Goal: Task Accomplishment & Management: Complete application form

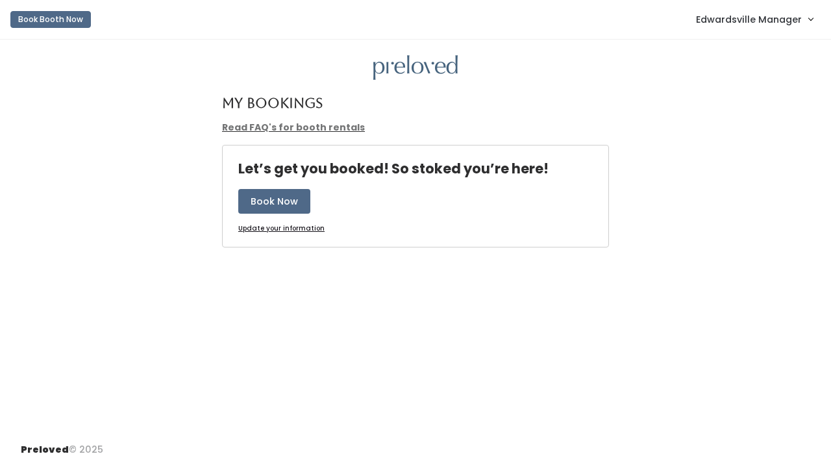
click at [761, 19] on span "Edwardsville Manager" at bounding box center [749, 19] width 106 height 14
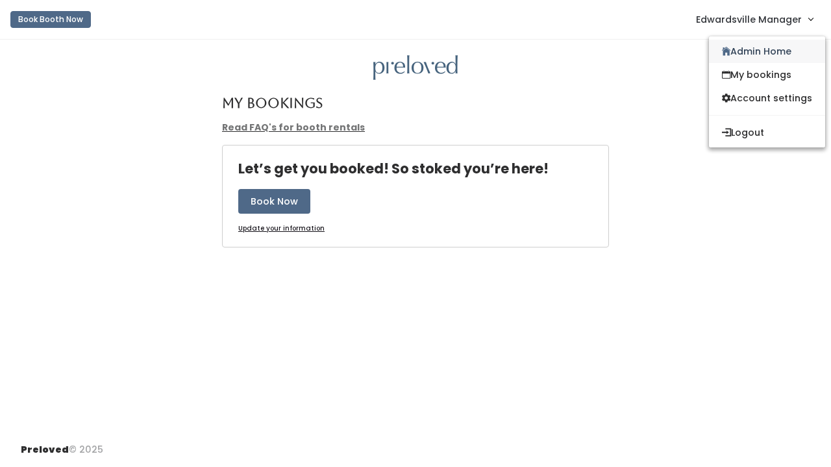
click at [741, 47] on link "Admin Home" at bounding box center [767, 51] width 116 height 23
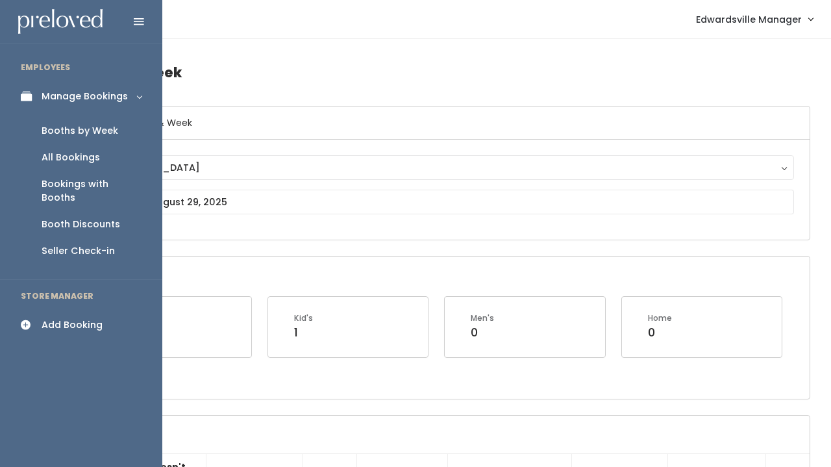
click at [62, 318] on div "Add Booking" at bounding box center [72, 325] width 61 height 14
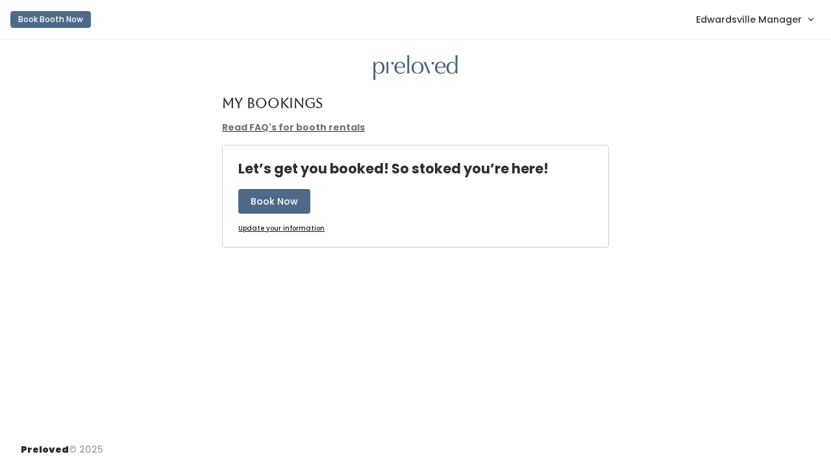
click at [744, 19] on span "Edwardsville Manager" at bounding box center [749, 19] width 106 height 14
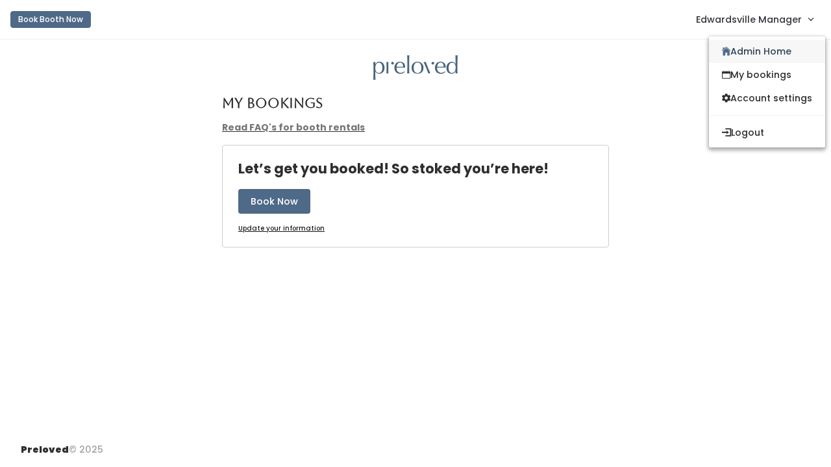
click at [730, 47] on link "Admin Home" at bounding box center [767, 51] width 116 height 23
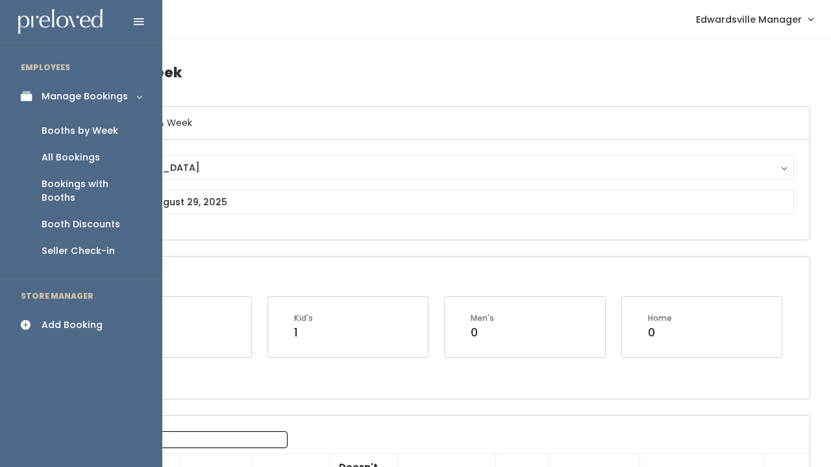
click at [69, 160] on div "All Bookings" at bounding box center [71, 158] width 58 height 14
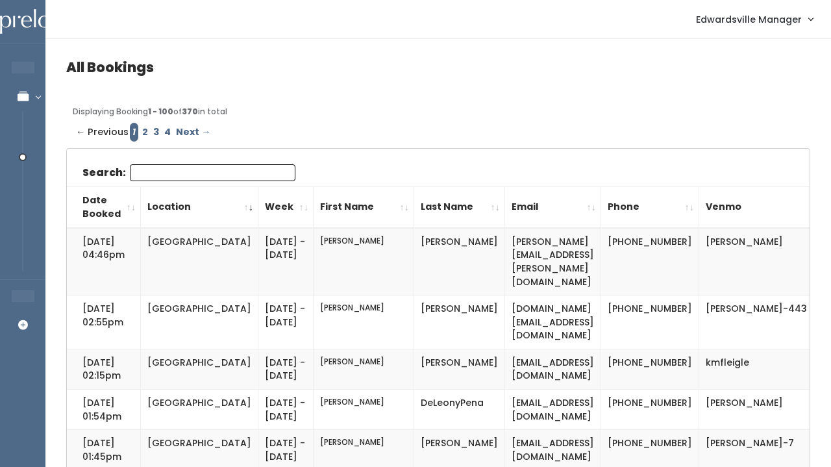
click at [155, 177] on input "Search:" at bounding box center [213, 172] width 166 height 17
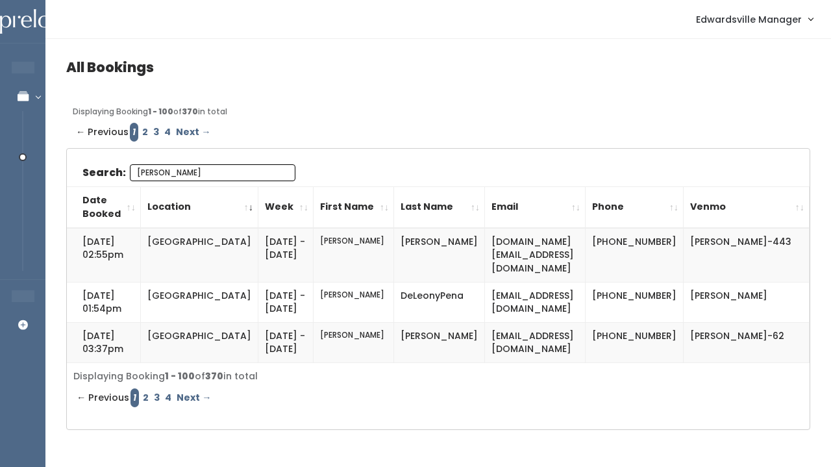
type input "[PERSON_NAME]"
drag, startPoint x: 170, startPoint y: 201, endPoint x: 452, endPoint y: 297, distance: 298.0
click at [485, 297] on td "emilydp6@gmail.com" at bounding box center [535, 302] width 101 height 40
drag, startPoint x: 569, startPoint y: 295, endPoint x: 446, endPoint y: 297, distance: 122.7
click at [446, 297] on tr "Aug 18, 2025 @ 01:54pm Edwardsville Sep 13 - Sep 19 Emily DeLeonyPena emilydp6@…" at bounding box center [438, 302] width 743 height 40
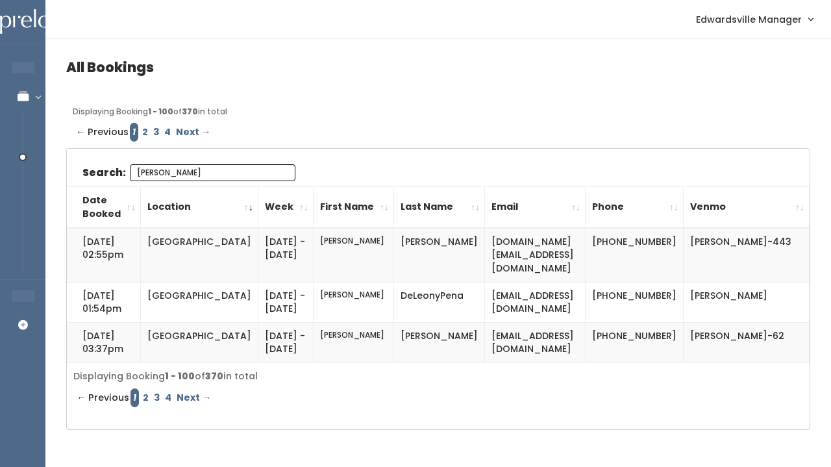
click at [485, 308] on td "emilydp6@gmail.com" at bounding box center [535, 302] width 101 height 40
drag, startPoint x: 563, startPoint y: 291, endPoint x: 454, endPoint y: 293, distance: 109.1
click at [485, 293] on td "[EMAIL_ADDRESS][DOMAIN_NAME]" at bounding box center [535, 302] width 101 height 40
copy td "[EMAIL_ADDRESS][DOMAIN_NAME]"
drag, startPoint x: 767, startPoint y: 295, endPoint x: 678, endPoint y: 292, distance: 89.6
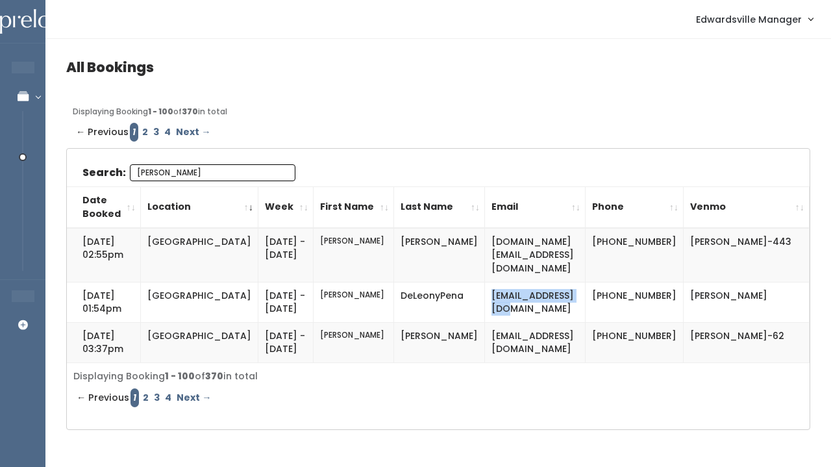
click at [683, 292] on td "[PERSON_NAME]" at bounding box center [746, 302] width 126 height 40
copy td "[PERSON_NAME]"
drag, startPoint x: 620, startPoint y: 291, endPoint x: 643, endPoint y: 328, distance: 44.3
click at [643, 322] on td "[PHONE_NUMBER]" at bounding box center [634, 302] width 98 height 40
copy td "[PHONE_NUMBER]"
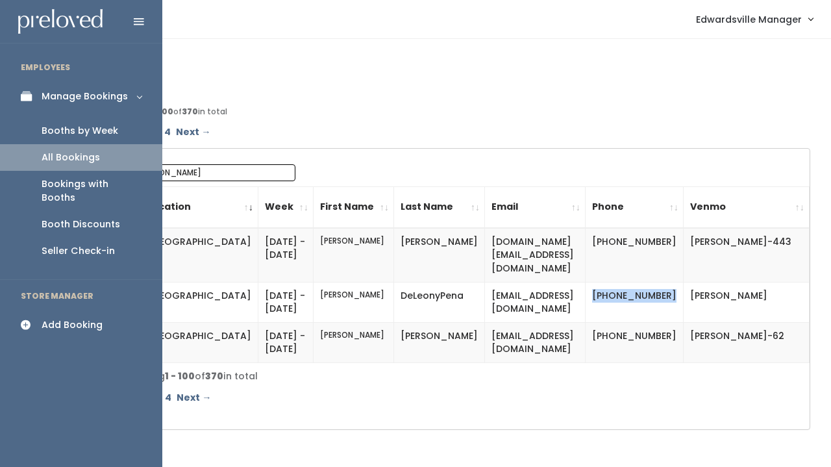
click at [56, 126] on div "Booths by Week" at bounding box center [80, 131] width 77 height 14
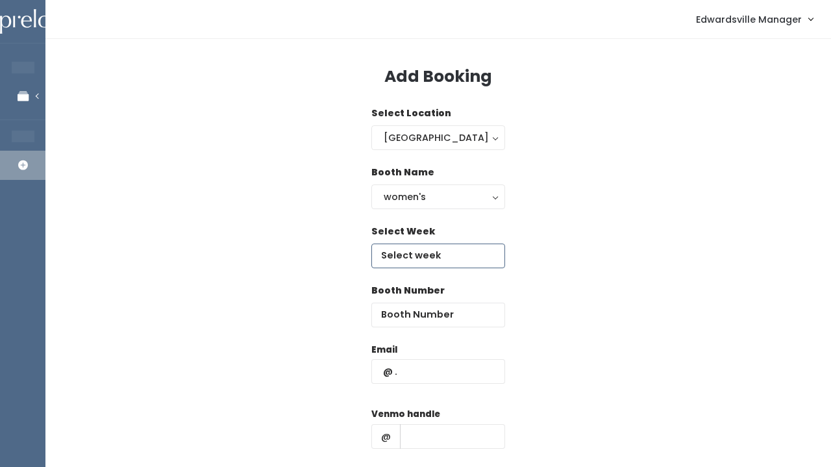
click at [393, 247] on input "text" at bounding box center [438, 255] width 134 height 25
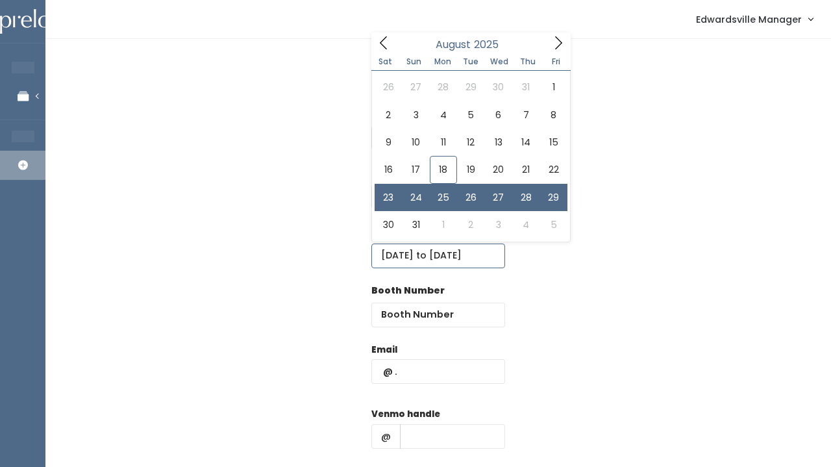
click at [397, 252] on input "August 23 to August 29" at bounding box center [438, 255] width 134 height 25
type input "August 23 to August 29"
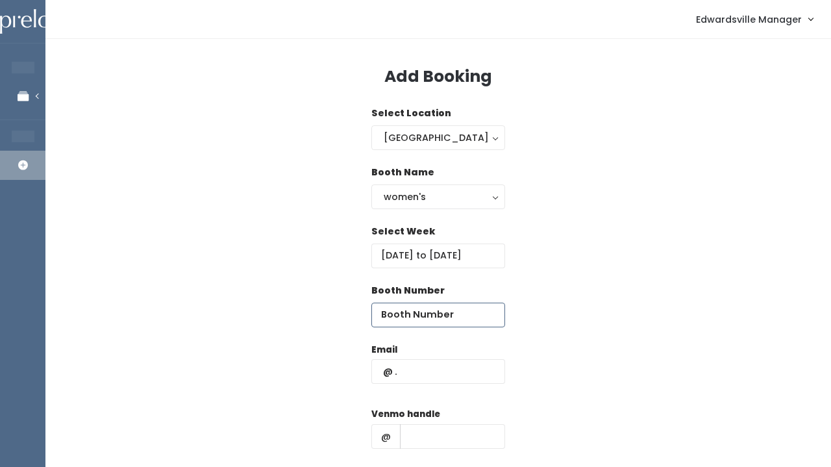
click at [394, 312] on input "number" at bounding box center [438, 314] width 134 height 25
type input "10"
paste input "emilydp6@gmail.com"
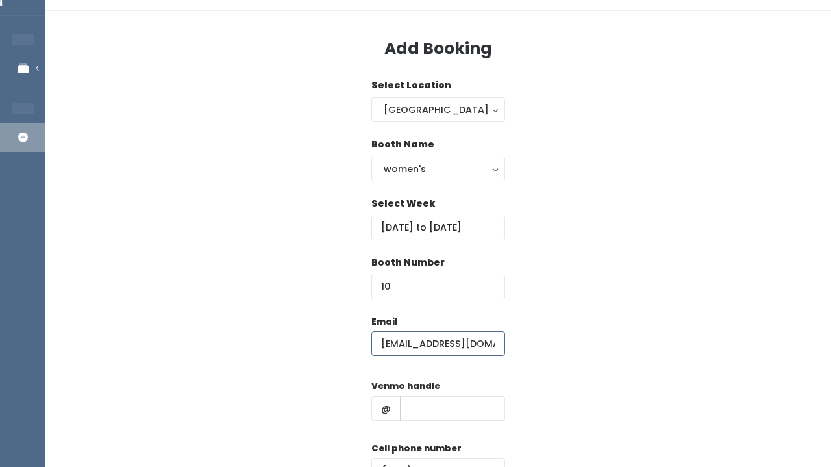
scroll to position [35, 0]
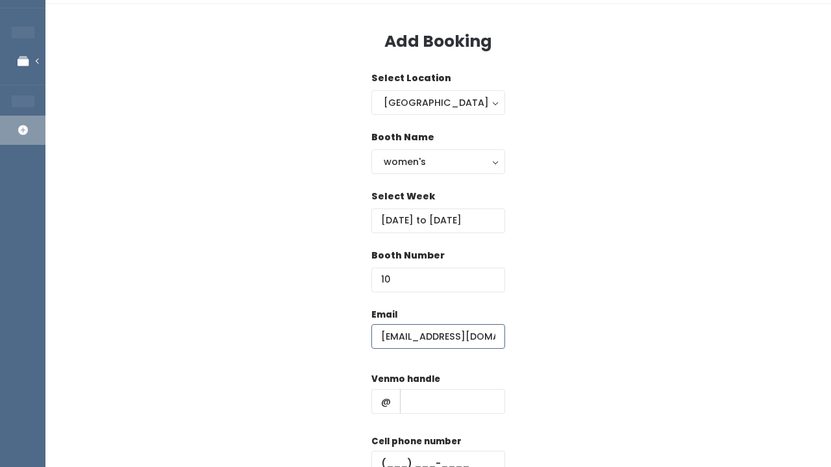
type input "emilydp6@gmail.com"
click at [423, 392] on input "text" at bounding box center [452, 401] width 105 height 25
paste input "emily-deleonypena"
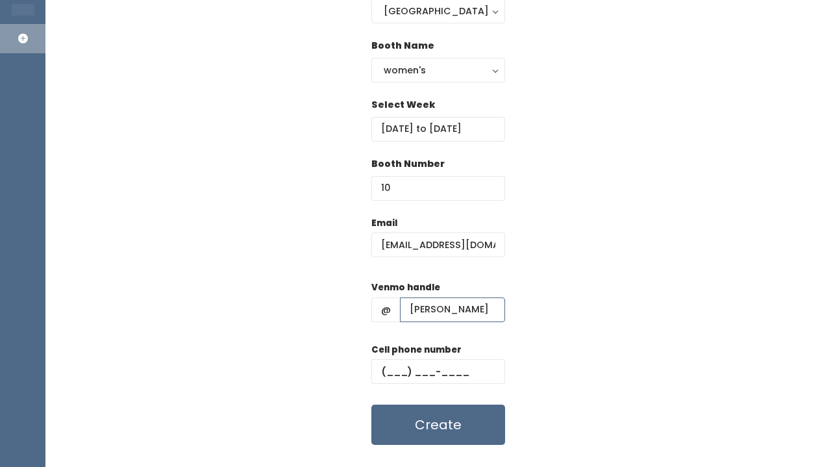
scroll to position [127, 0]
type input "emily-deleonypena"
paste input "(618) 616-3089"
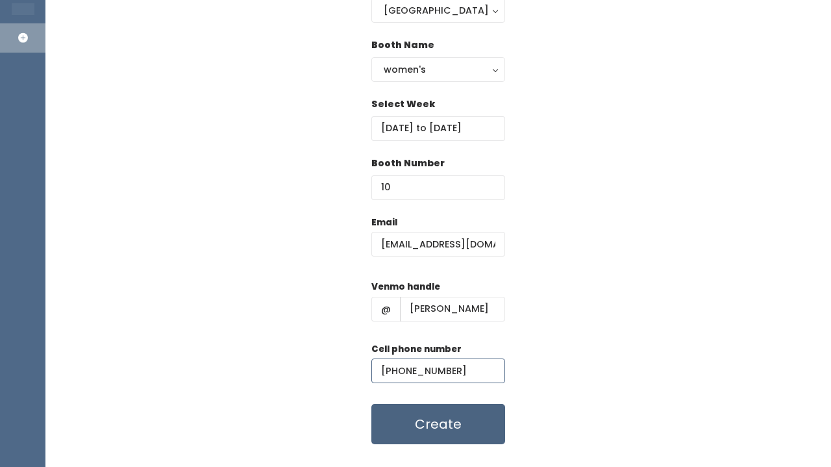
type input "(618) 616-3089"
click at [437, 436] on button "Create" at bounding box center [438, 424] width 134 height 40
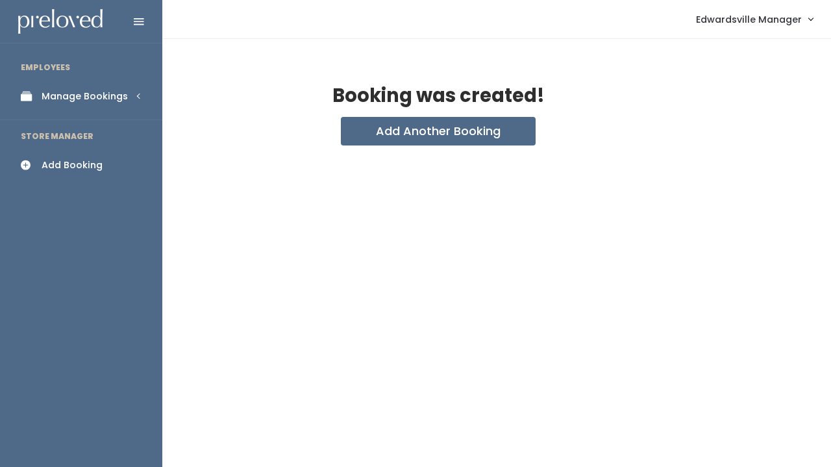
click at [31, 95] on icon at bounding box center [30, 96] width 18 height 11
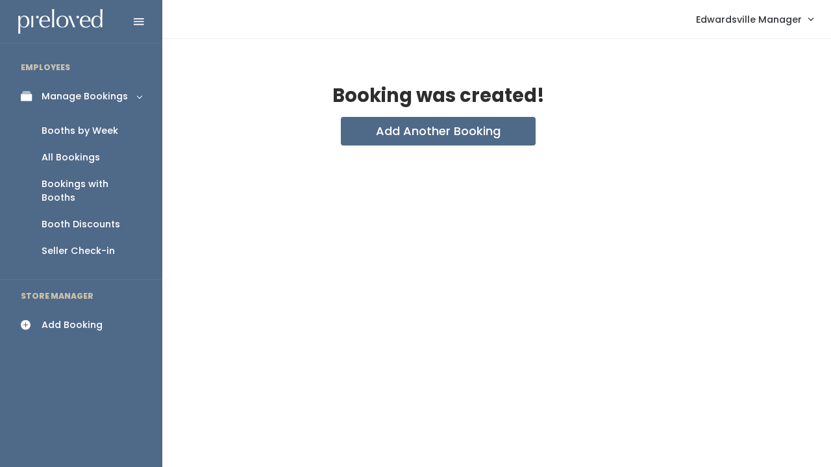
click at [79, 129] on div "Booths by Week" at bounding box center [80, 131] width 77 height 14
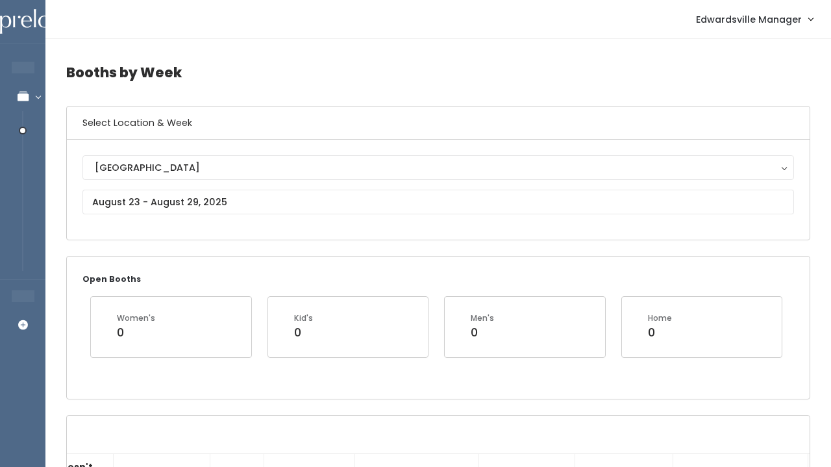
click at [129, 217] on div "Edwardsville Edwardsville" at bounding box center [437, 189] width 711 height 69
click at [128, 188] on div "Edwardsville Edwardsville" at bounding box center [437, 189] width 711 height 69
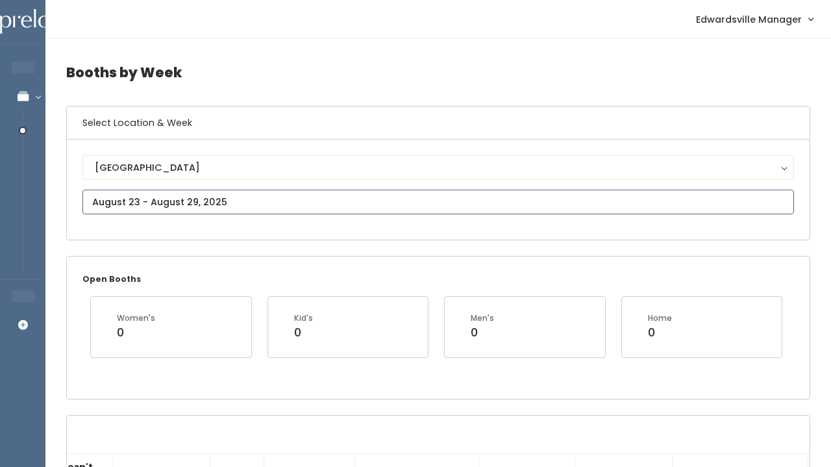
click at [128, 191] on input "text" at bounding box center [437, 202] width 711 height 25
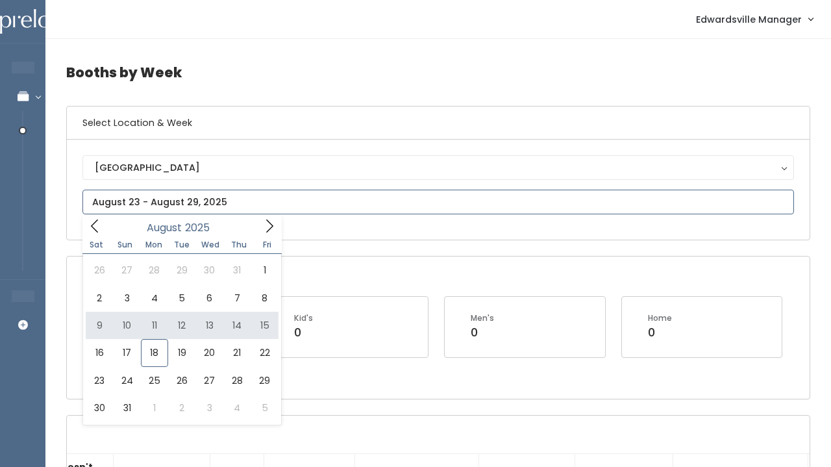
type input "August 9 to August 15"
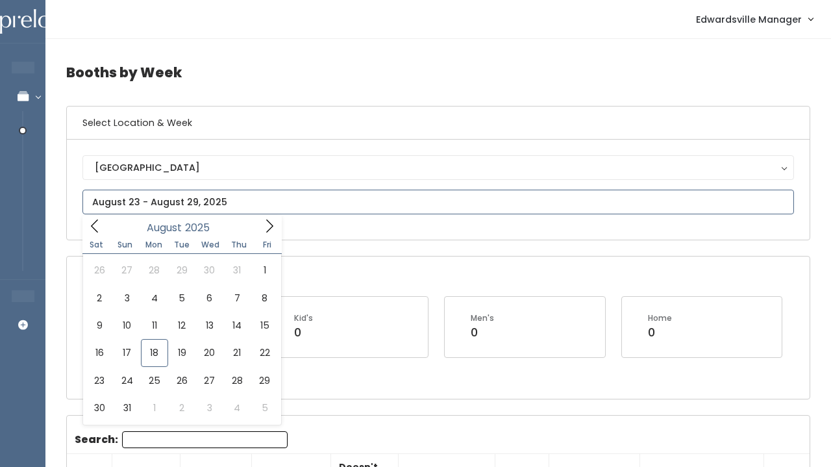
click at [279, 194] on input "text" at bounding box center [437, 202] width 711 height 25
click at [267, 226] on icon at bounding box center [269, 226] width 14 height 14
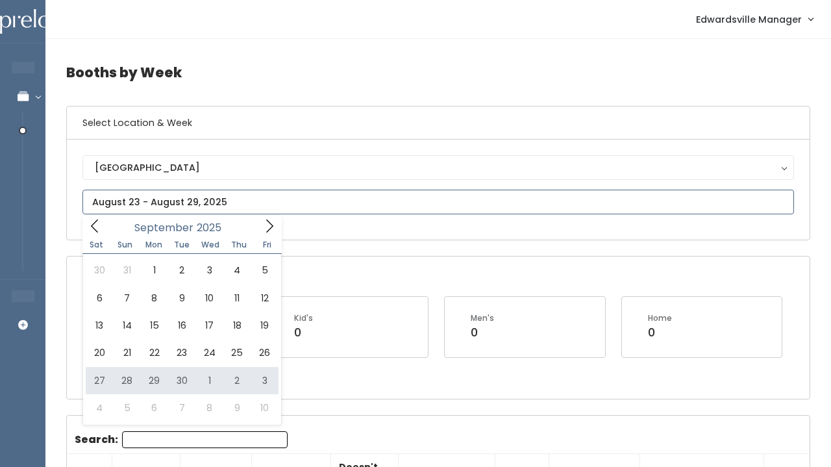
type input "[DATE] to [DATE]"
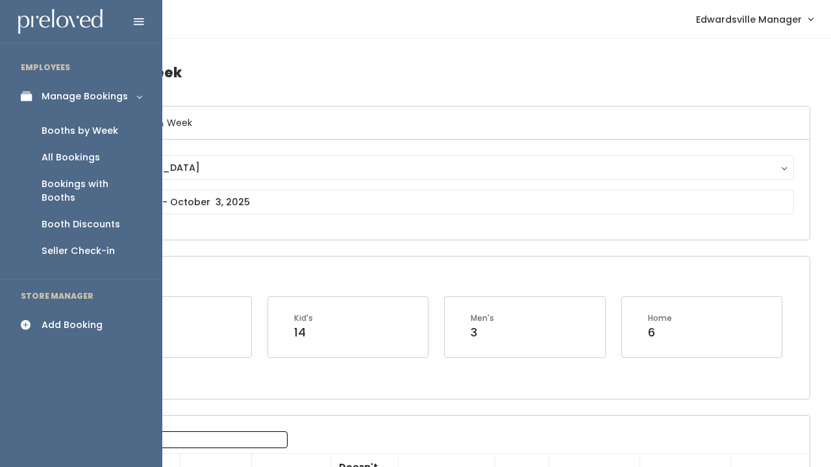
click at [77, 318] on div "Add Booking" at bounding box center [72, 325] width 61 height 14
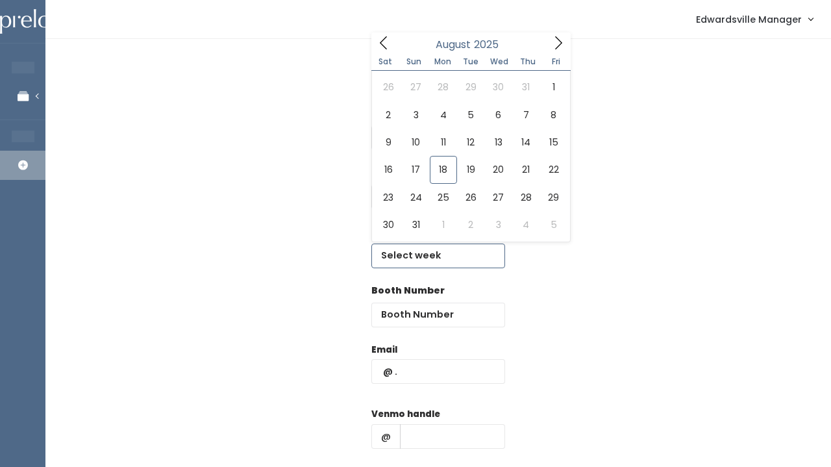
click at [404, 247] on input "text" at bounding box center [438, 255] width 134 height 25
click at [554, 38] on icon at bounding box center [558, 43] width 14 height 14
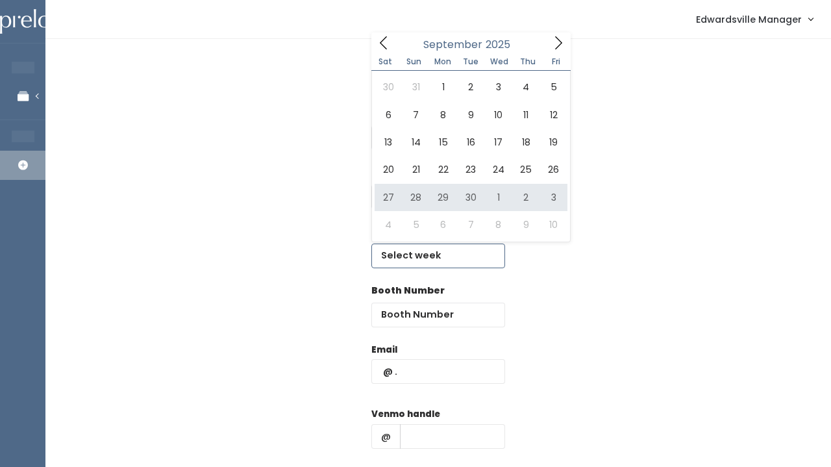
type input "[DATE] to [DATE]"
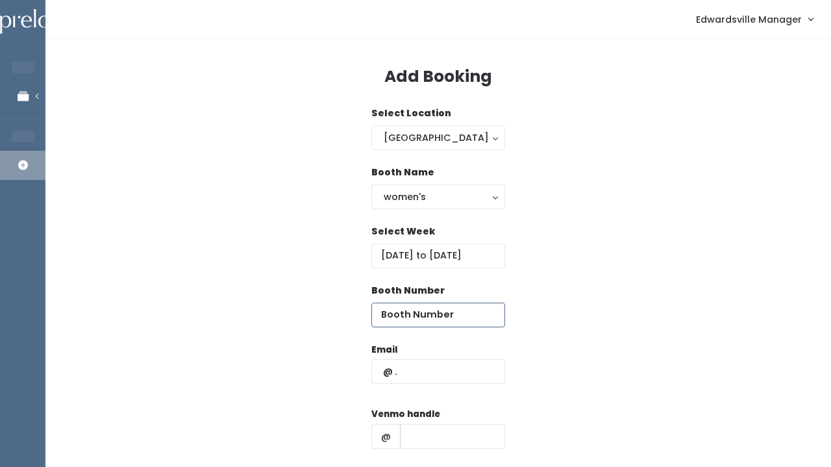
click at [395, 305] on input "number" at bounding box center [438, 314] width 134 height 25
type input "15"
click at [414, 354] on div "Email" at bounding box center [438, 370] width 134 height 55
paste input "[EMAIL_ADDRESS][DOMAIN_NAME]"
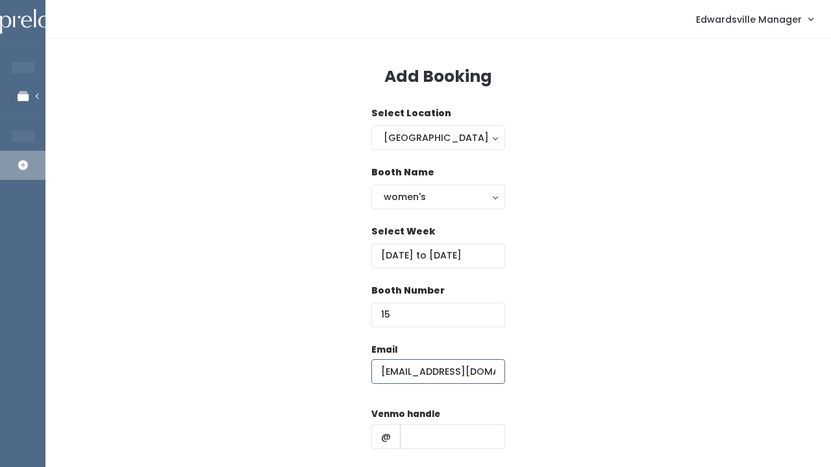
type input "[EMAIL_ADDRESS][DOMAIN_NAME]"
click at [698, 3] on nav "Edwardsville Manager Admin Home My bookings Account settings Logout" at bounding box center [437, 19] width 785 height 39
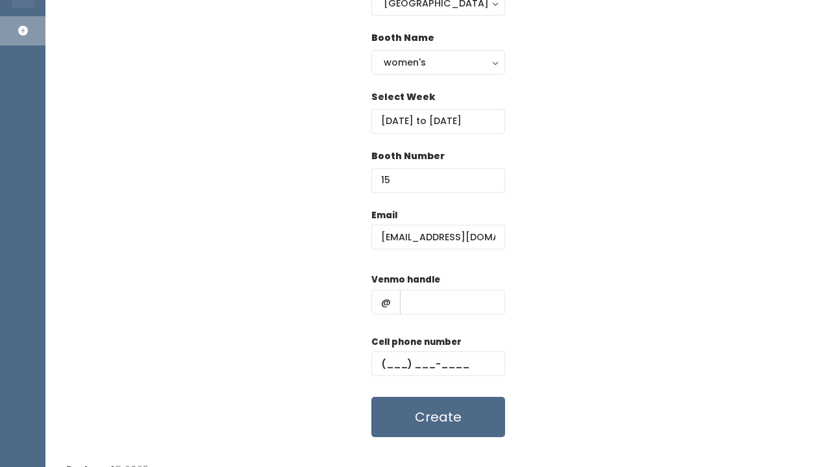
scroll to position [140, 0]
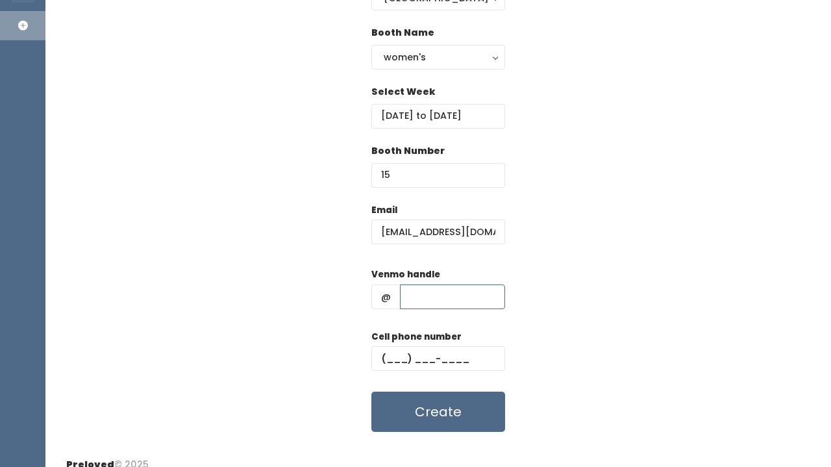
click at [425, 299] on input "text" at bounding box center [452, 296] width 105 height 25
paste input "[PERSON_NAME]"
type input "[PERSON_NAME]"
paste input "[PHONE_NUMBER]"
type input "[PHONE_NUMBER]"
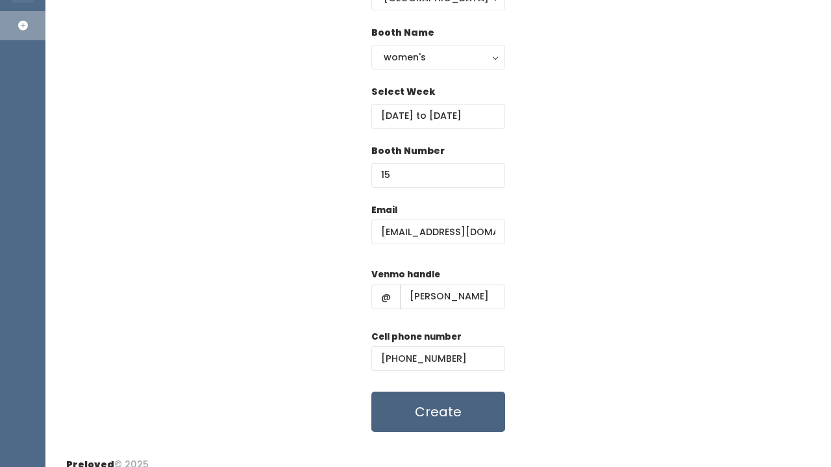
click at [473, 399] on button "Create" at bounding box center [438, 411] width 134 height 40
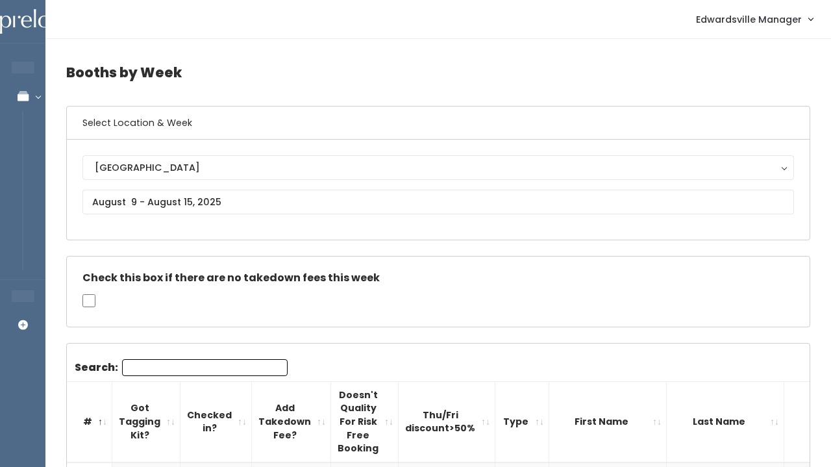
click at [223, 381] on th "Checked in?" at bounding box center [215, 421] width 71 height 80
click at [228, 367] on input "Search:" at bounding box center [205, 367] width 166 height 17
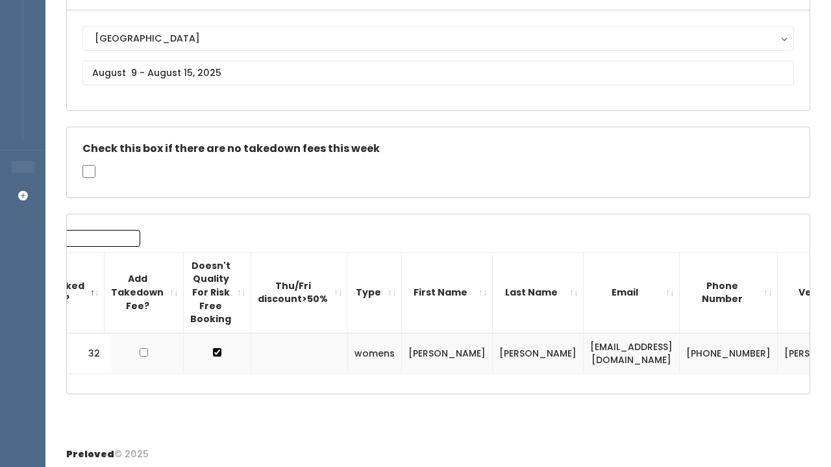
scroll to position [0, 147]
type input "Dana"
drag, startPoint x: 626, startPoint y: 346, endPoint x: 502, endPoint y: 345, distance: 124.0
click at [584, 345] on td "danasue7290@yahoo.com" at bounding box center [632, 353] width 96 height 41
copy td "danasue7290@yahoo.com"
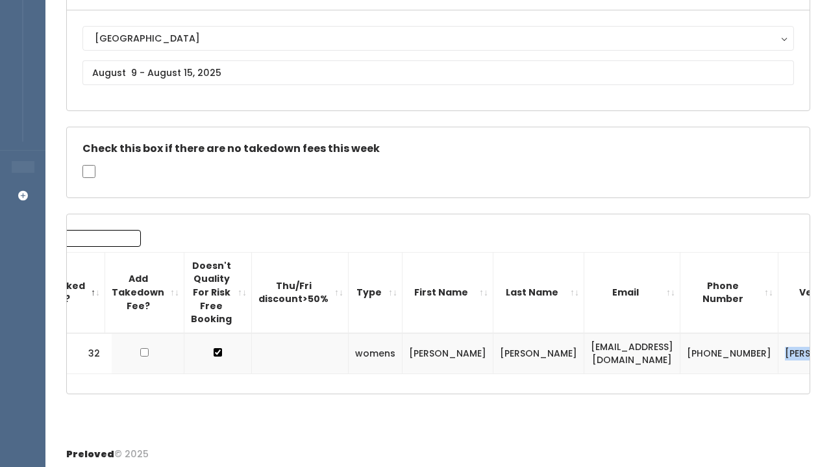
drag, startPoint x: 707, startPoint y: 345, endPoint x: 745, endPoint y: 358, distance: 40.4
click at [778, 358] on td "dana-rozell" at bounding box center [823, 353] width 91 height 41
copy td "dana-rozell"
drag, startPoint x: 637, startPoint y: 338, endPoint x: 679, endPoint y: 362, distance: 48.5
click at [680, 362] on td "(618) 580-3591" at bounding box center [729, 353] width 98 height 41
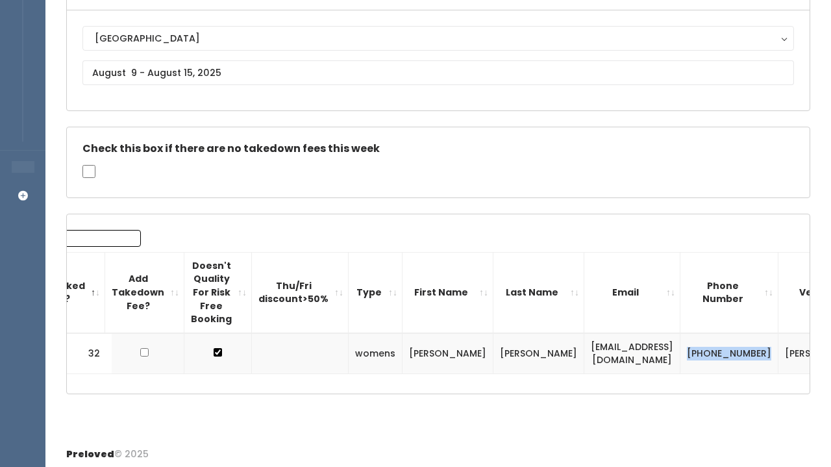
copy td "(618) 580-3591"
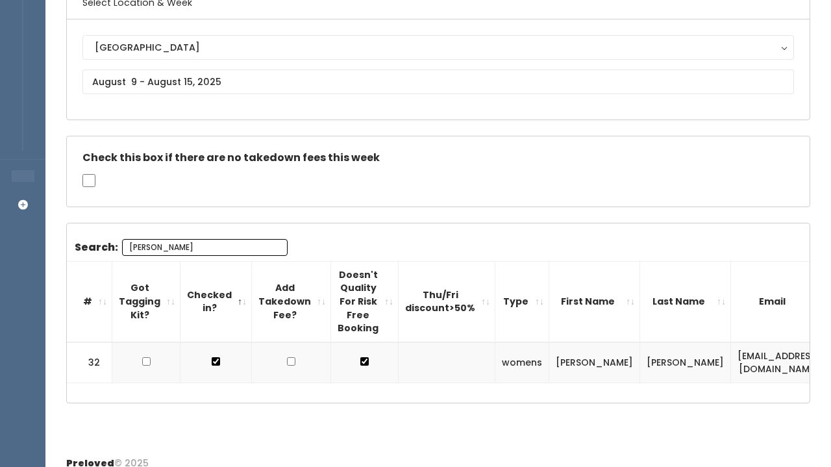
scroll to position [0, 0]
click at [271, 247] on input "Dana" at bounding box center [205, 247] width 166 height 17
